Goal: Task Accomplishment & Management: Use online tool/utility

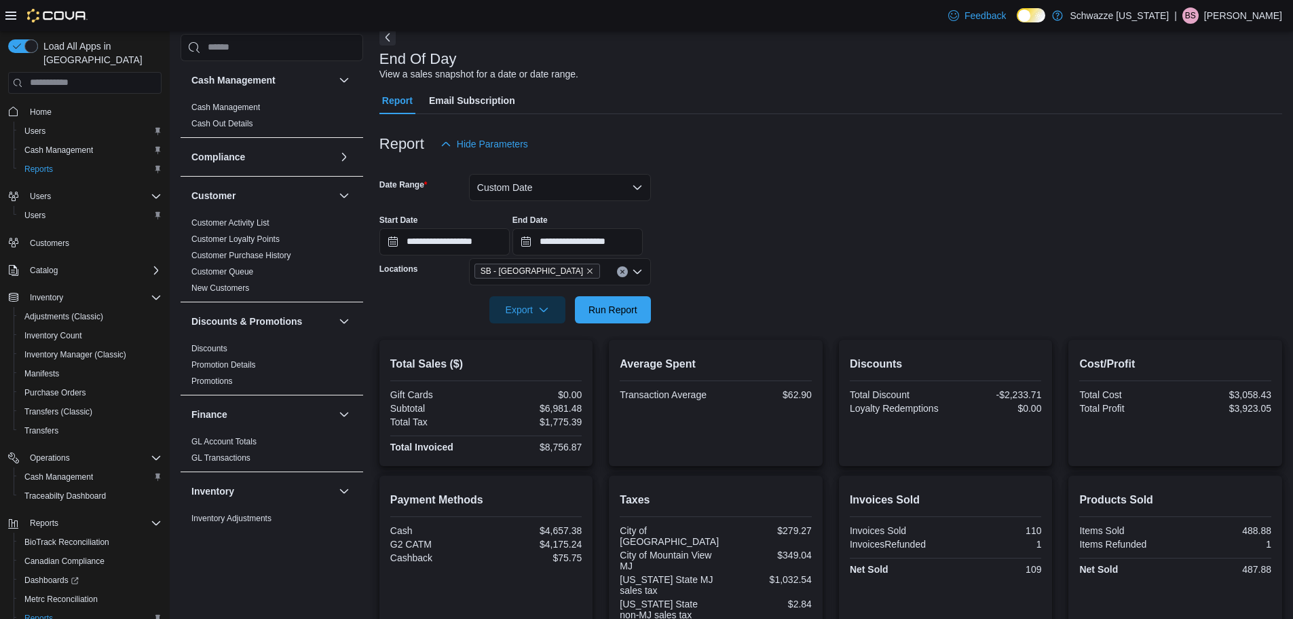
scroll to position [24, 0]
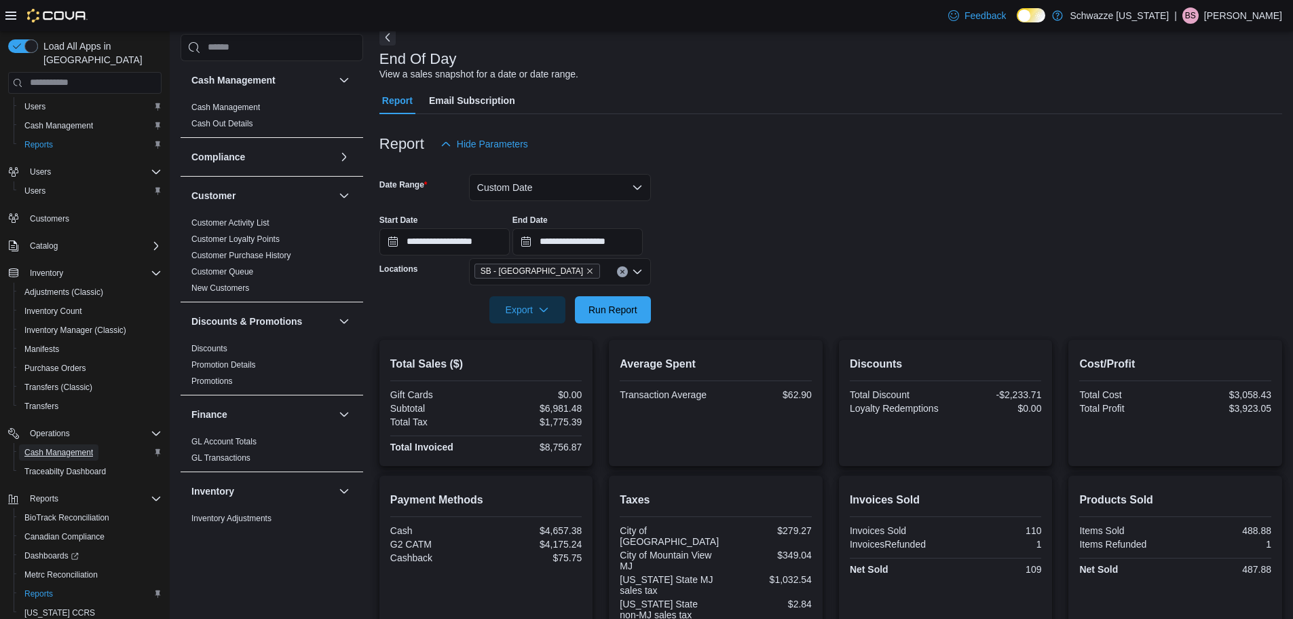
click at [88, 447] on span "Cash Management" at bounding box center [58, 452] width 69 height 11
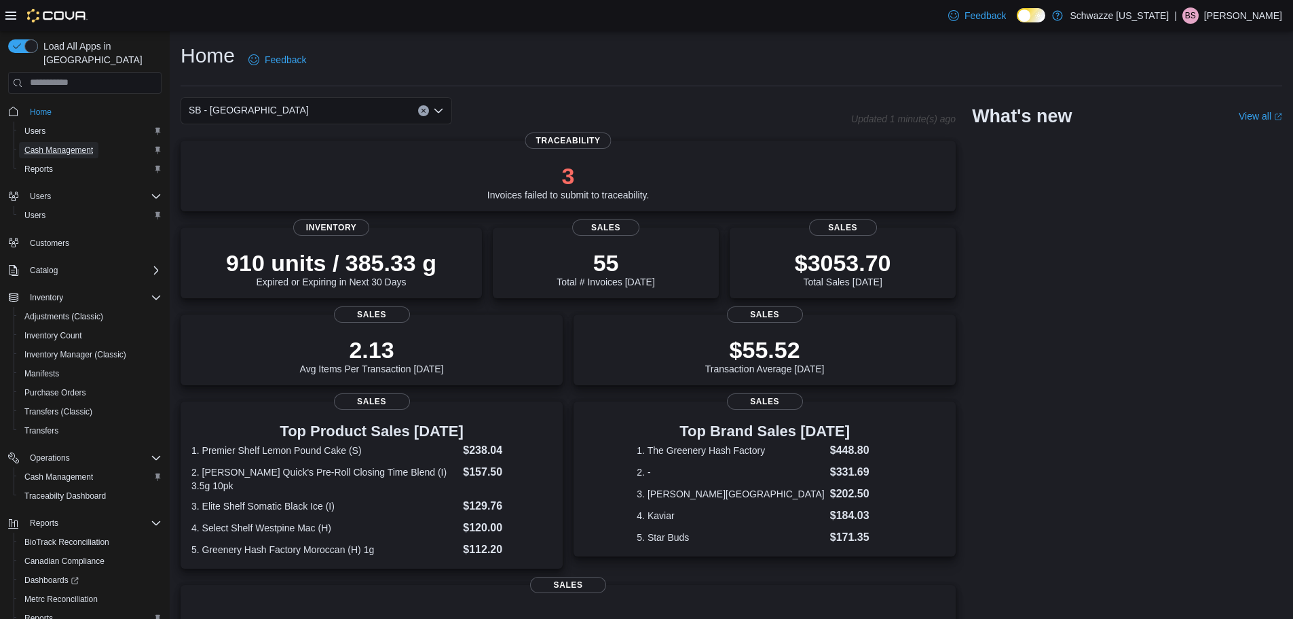
click at [83, 145] on span "Cash Management" at bounding box center [58, 150] width 69 height 11
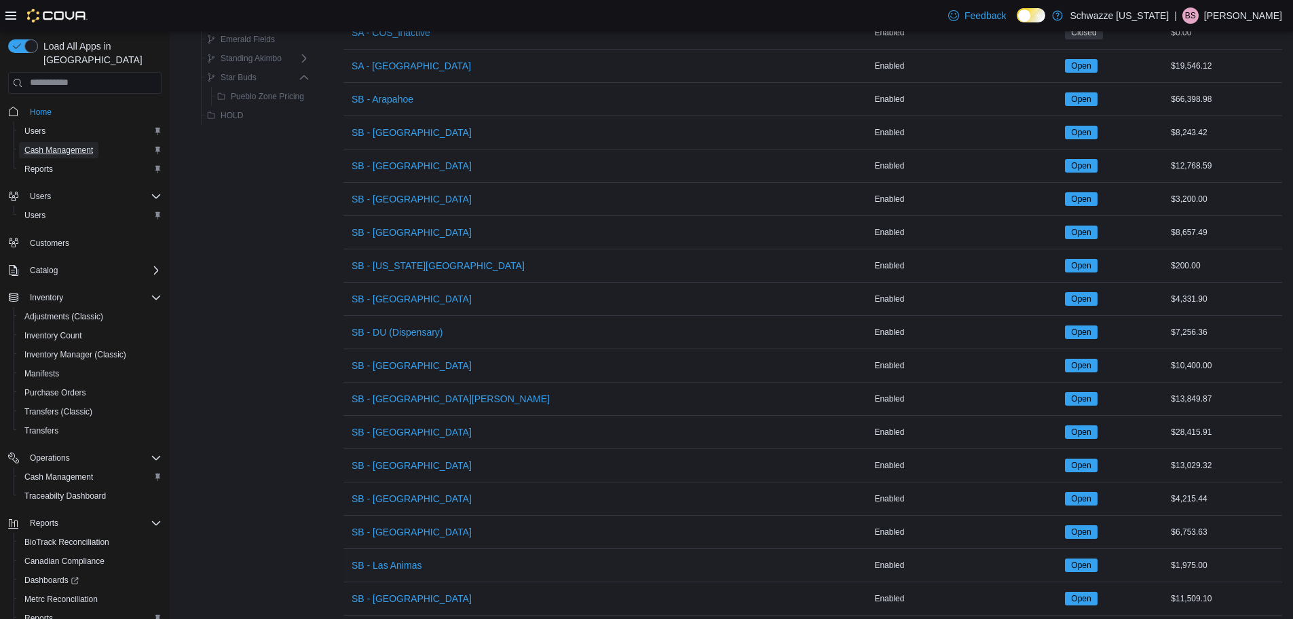
scroll to position [339, 0]
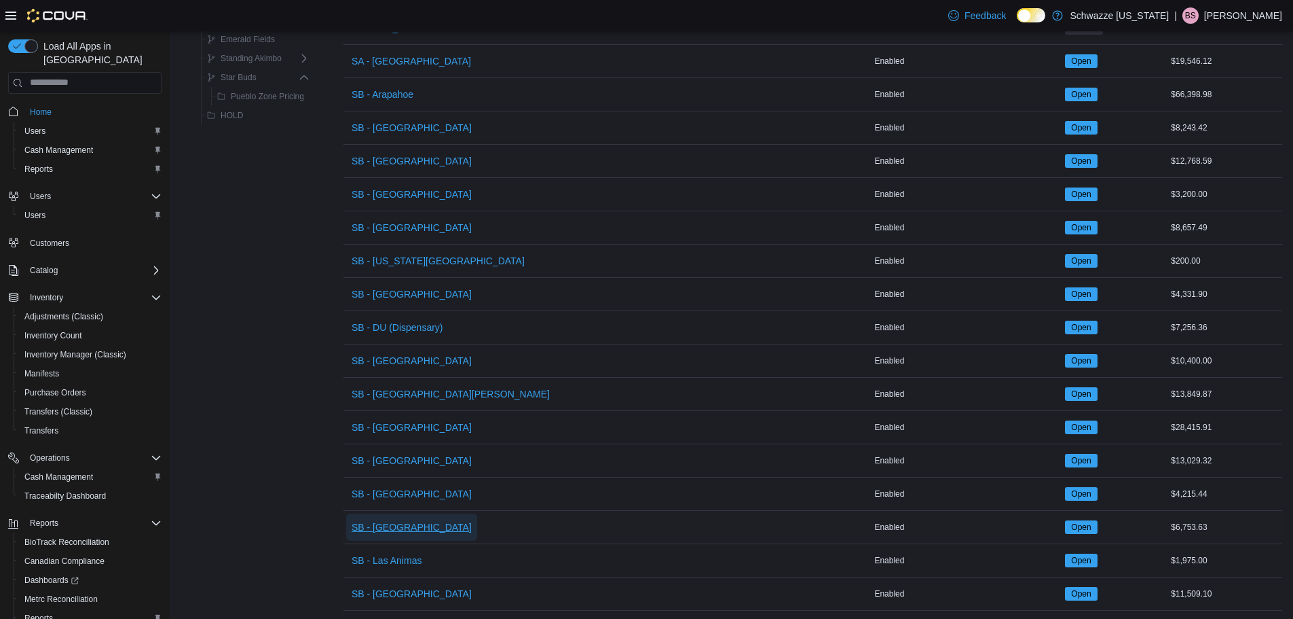
click at [393, 532] on span "SB - Lakeside" at bounding box center [412, 527] width 120 height 14
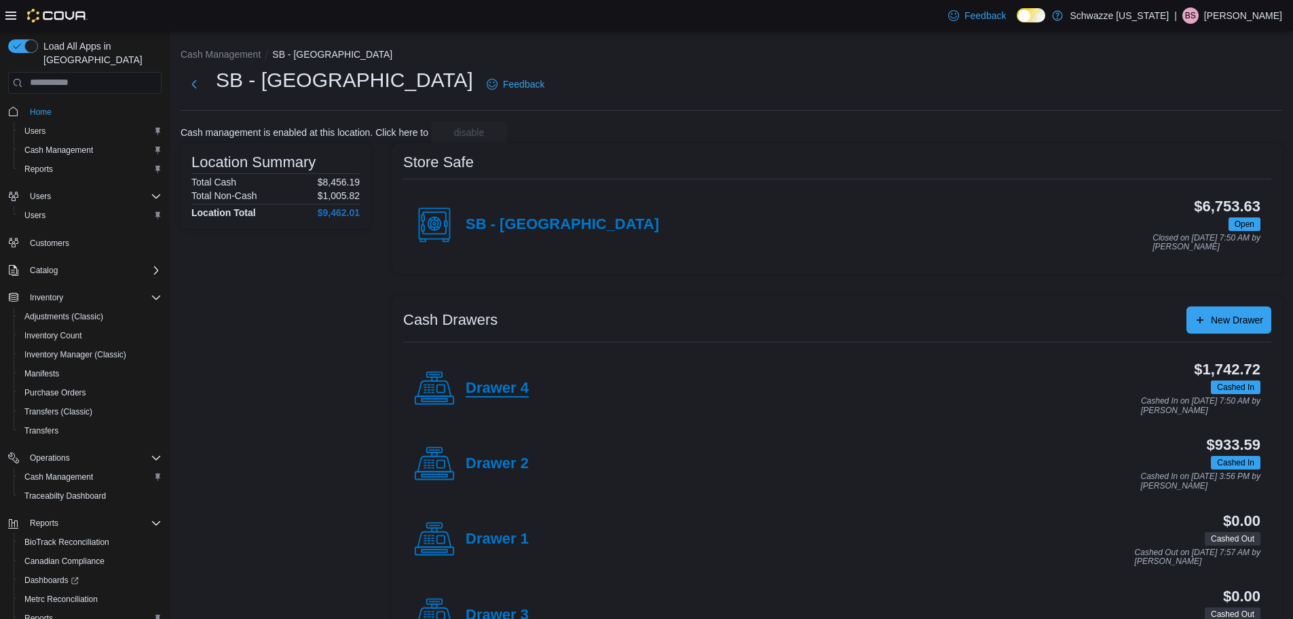
click at [490, 386] on h4 "Drawer 4" at bounding box center [497, 389] width 63 height 18
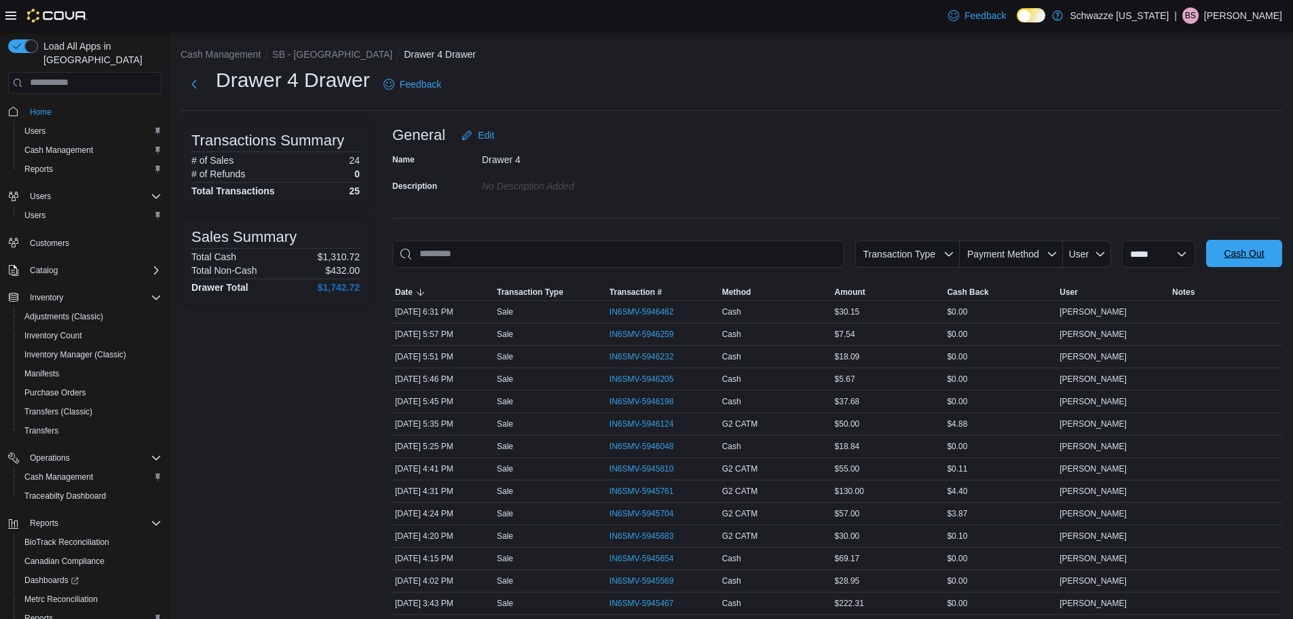
click at [1238, 255] on span "Cash Out" at bounding box center [1244, 253] width 40 height 14
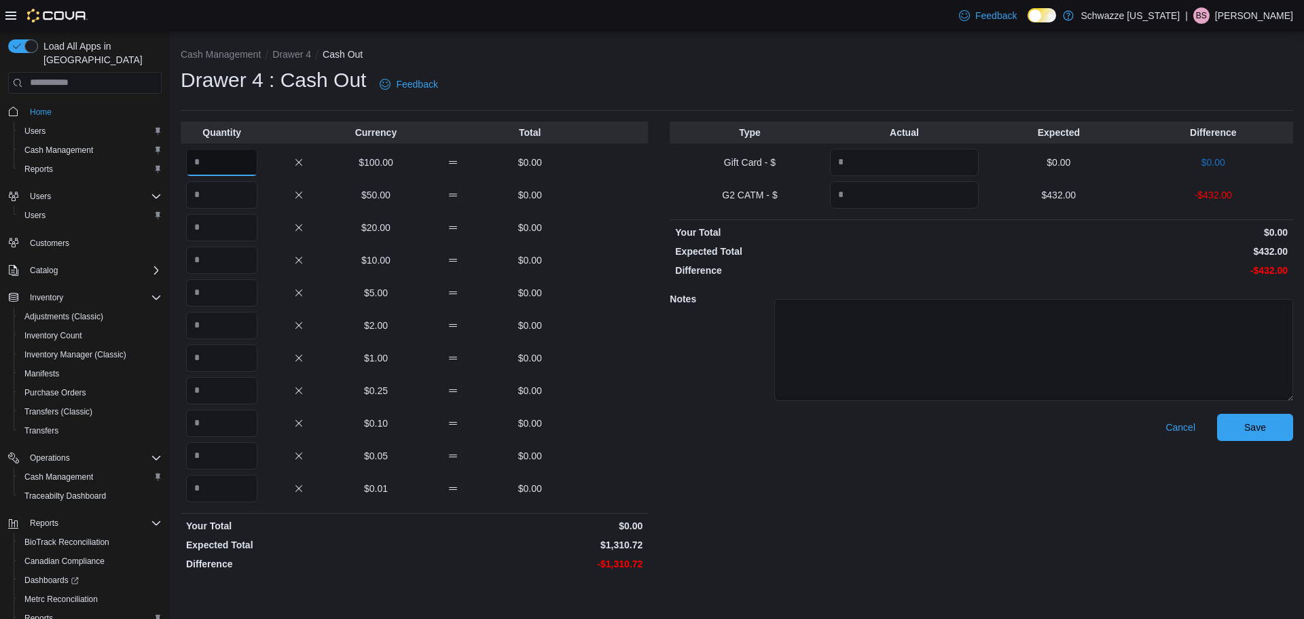
click at [226, 158] on input "Quantity" at bounding box center [221, 162] width 71 height 27
type input "*"
drag, startPoint x: 248, startPoint y: 200, endPoint x: 241, endPoint y: 191, distance: 11.6
click at [241, 191] on input "Quantity" at bounding box center [221, 194] width 71 height 27
type input "*"
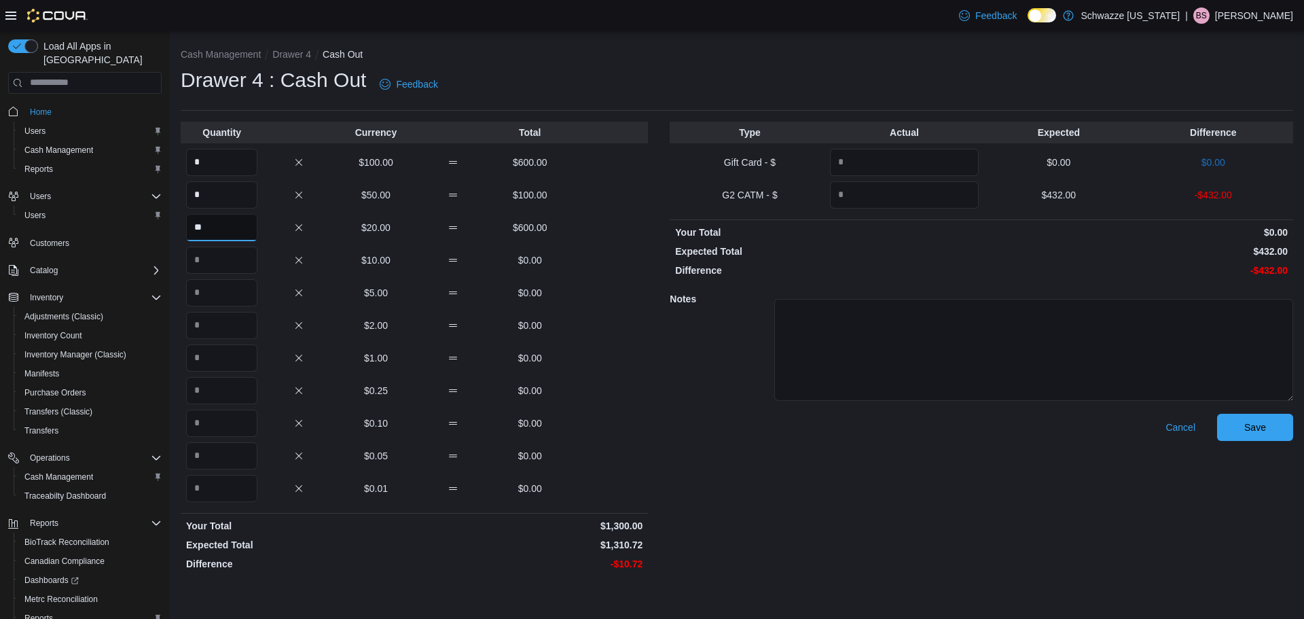
type input "**"
type input "*"
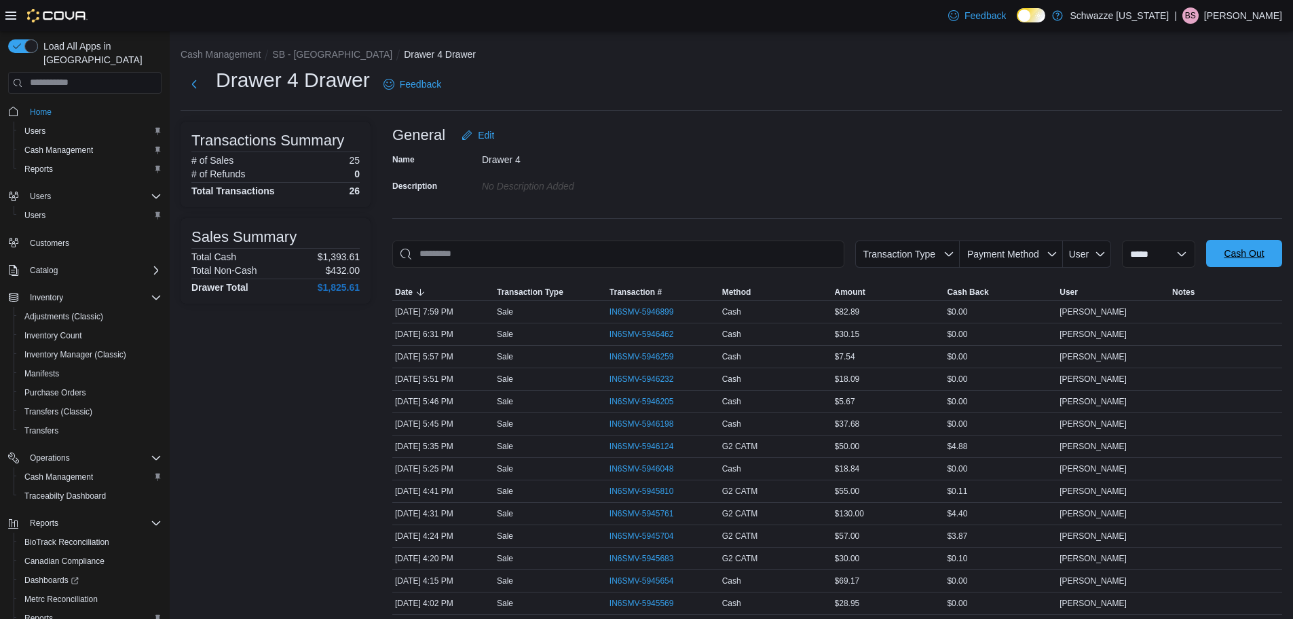
click at [1251, 249] on span "Cash Out" at bounding box center [1244, 253] width 40 height 14
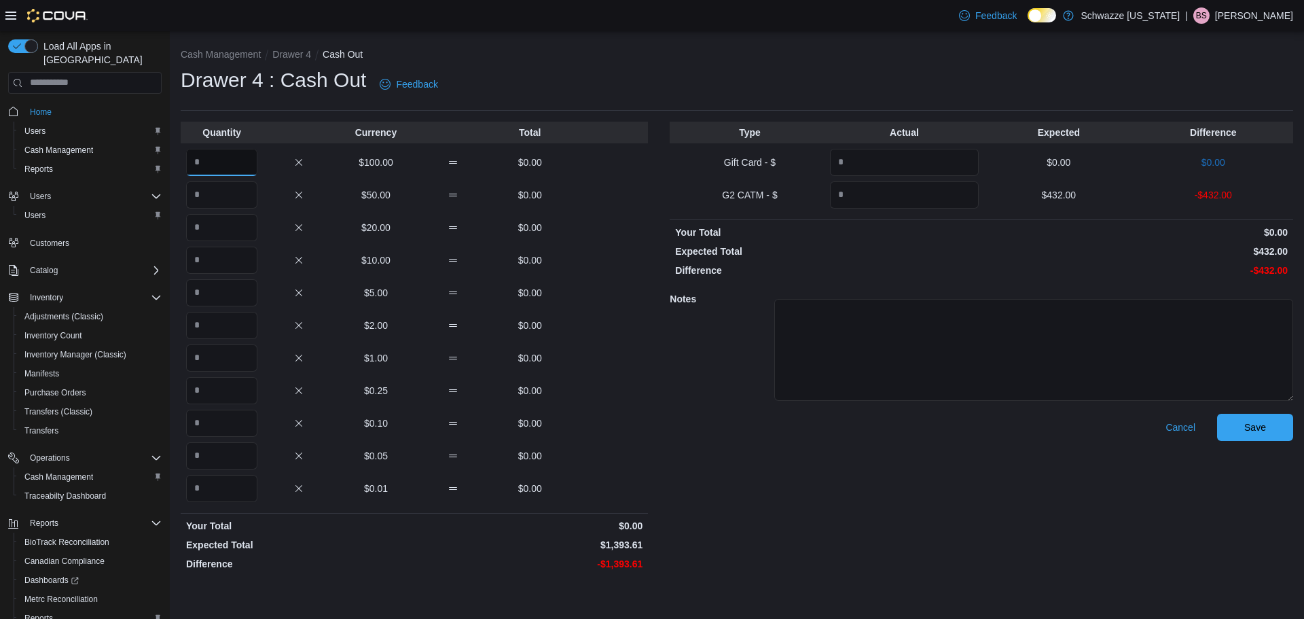
click at [206, 167] on input "Quantity" at bounding box center [221, 162] width 71 height 27
type input "*"
type input "**"
type input "*"
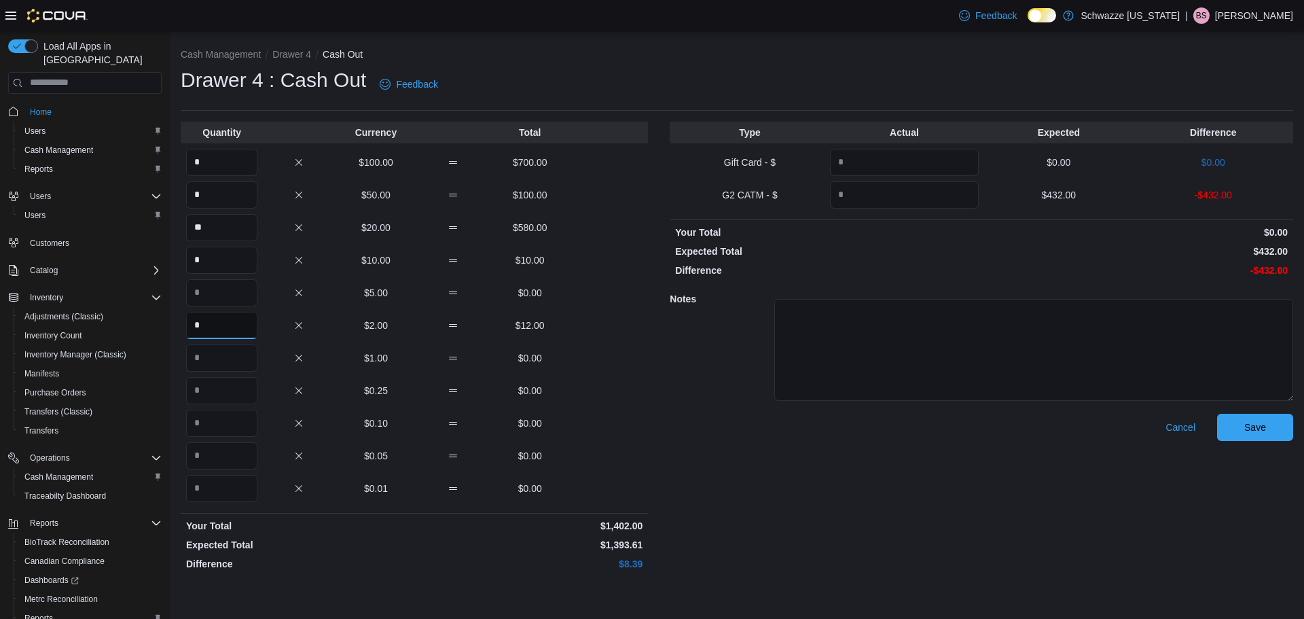
type input "*"
click at [783, 518] on div "Cancel Save" at bounding box center [980, 494] width 623 height 162
click at [342, 538] on p "Expected Total" at bounding box center [298, 545] width 225 height 14
click at [204, 493] on input "***" at bounding box center [221, 488] width 71 height 27
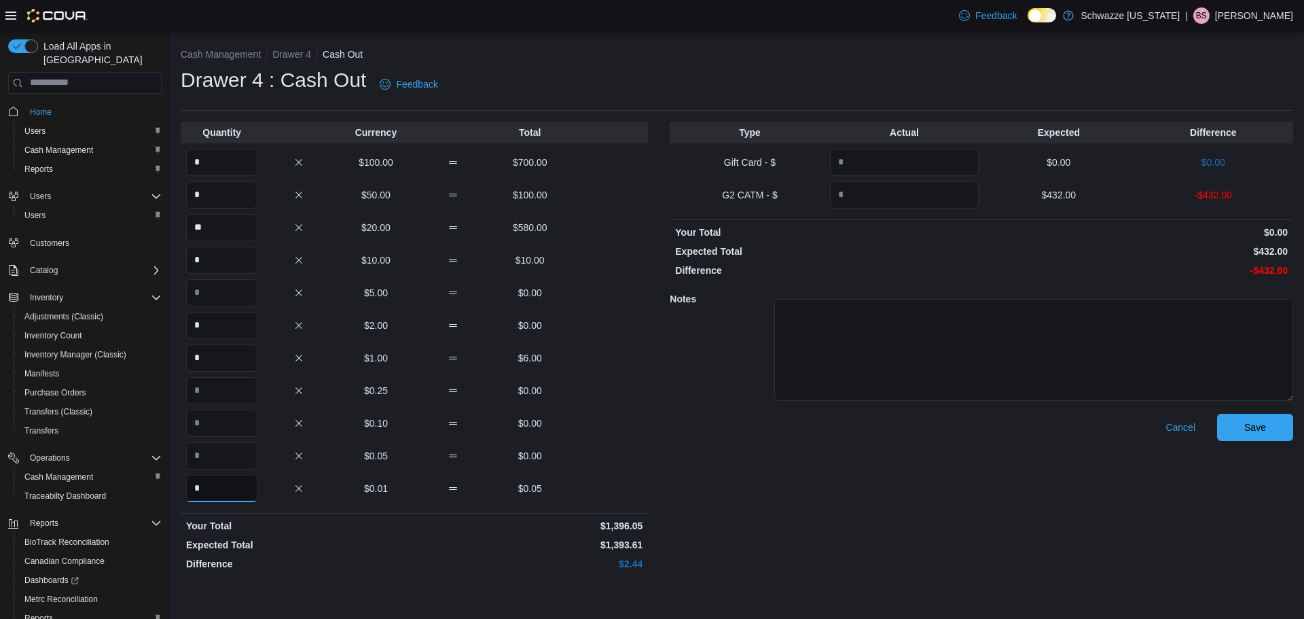
type input "*"
click at [208, 346] on input "*" at bounding box center [221, 357] width 71 height 27
type input "*"
click at [948, 193] on input "Quantity" at bounding box center [904, 194] width 149 height 27
type input "******"
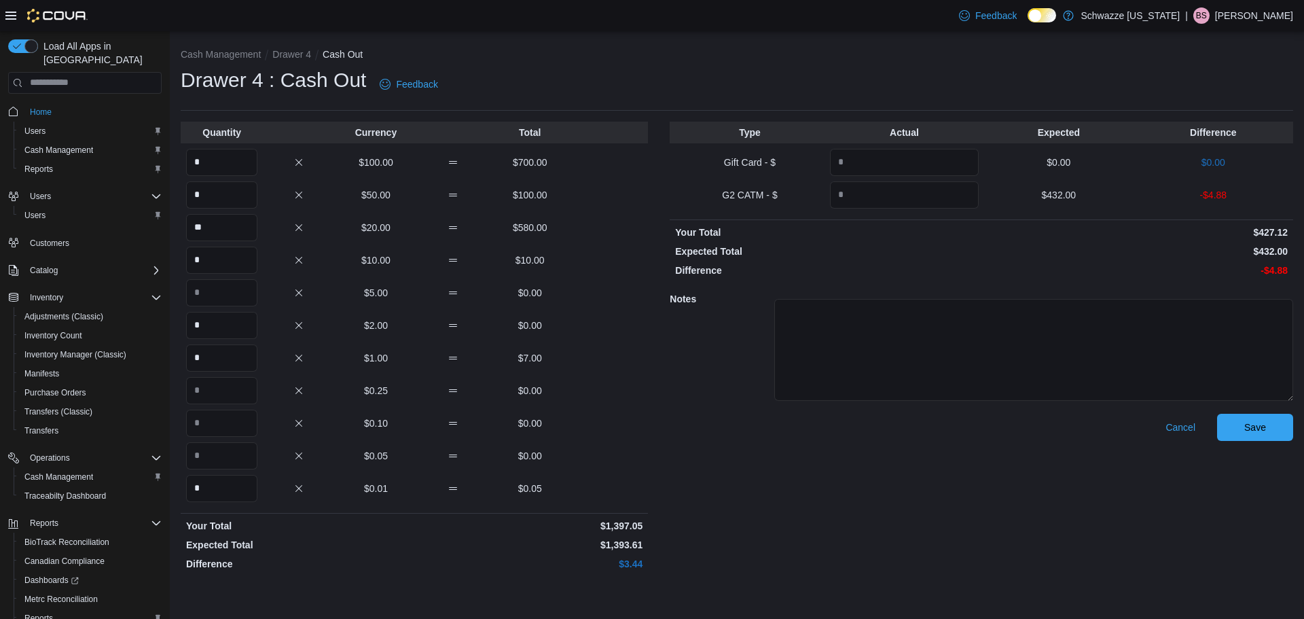
click at [990, 250] on p "$432.00" at bounding box center [1135, 251] width 303 height 14
click at [1240, 428] on span "Save" at bounding box center [1255, 426] width 60 height 27
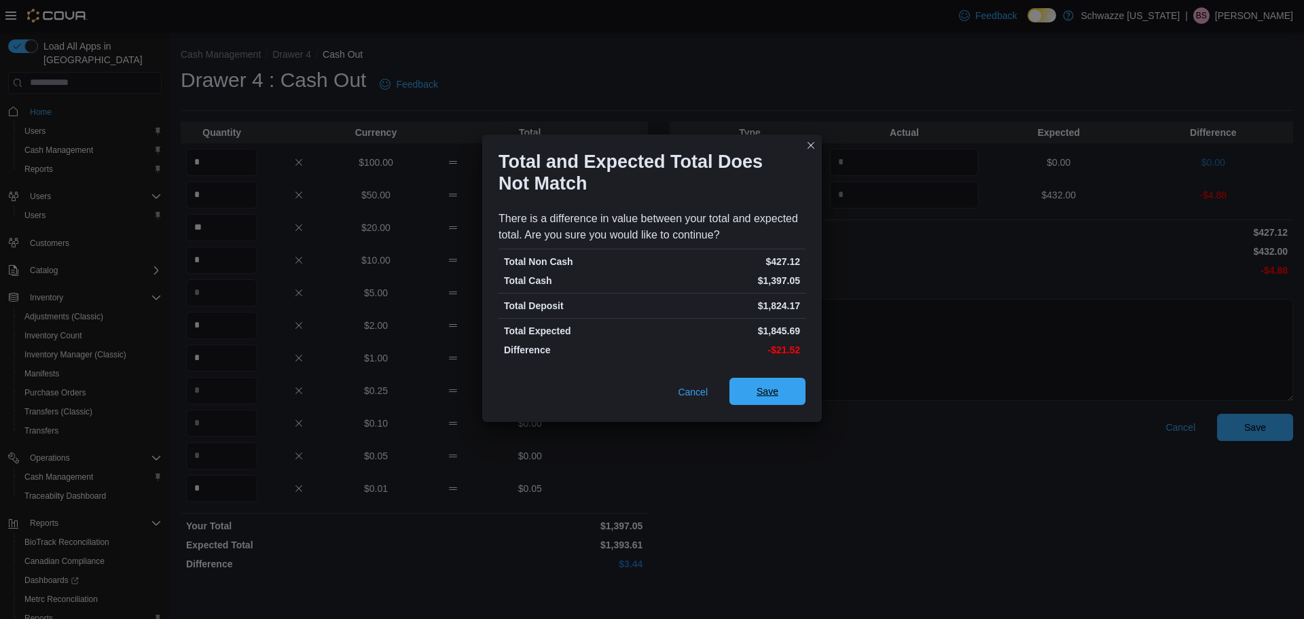
click at [771, 394] on span "Save" at bounding box center [767, 391] width 22 height 14
